Goal: Unclear

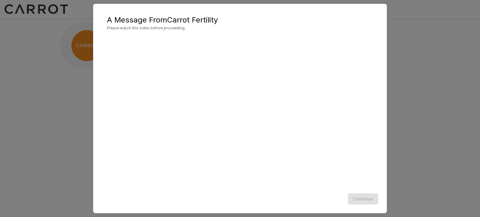
drag, startPoint x: 378, startPoint y: 46, endPoint x: 380, endPoint y: 51, distance: 5.7
click at [380, 51] on div "A Message From Carrot Fertility Please watch this video before proceeding Conti…" at bounding box center [240, 109] width 294 height 210
click at [189, 16] on h2 "A Message From Carrot Fertility Please watch this video before proceeding" at bounding box center [239, 23] width 281 height 26
click at [189, 16] on h5 "A Message From Carrot Fertility" at bounding box center [240, 20] width 266 height 10
click at [189, 17] on h5 "A Message From Carrot Fertility" at bounding box center [240, 20] width 266 height 10
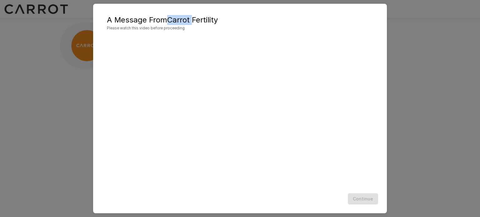
click at [189, 17] on h5 "A Message From Carrot Fertility" at bounding box center [240, 20] width 266 height 10
click at [176, 17] on h5 "A Message From Carrot Fertility" at bounding box center [240, 20] width 266 height 10
